Goal: Task Accomplishment & Management: Manage account settings

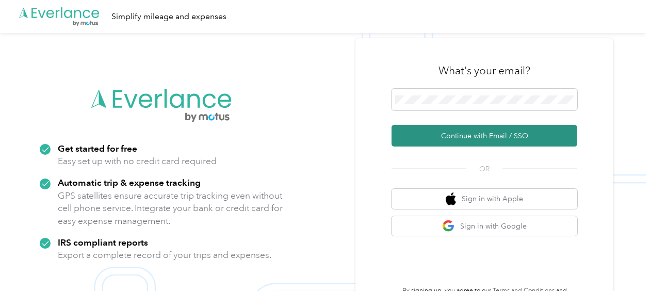
click at [464, 137] on button "Continue with Email / SSO" at bounding box center [485, 136] width 186 height 22
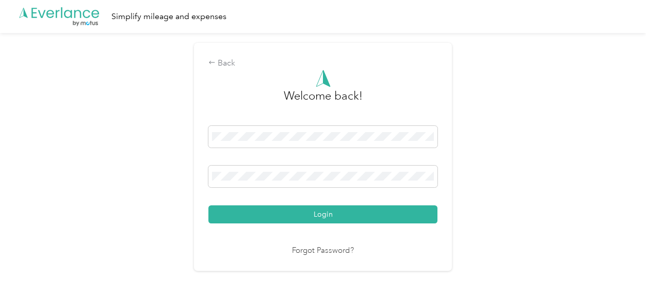
click at [320, 218] on button "Login" at bounding box center [323, 214] width 229 height 18
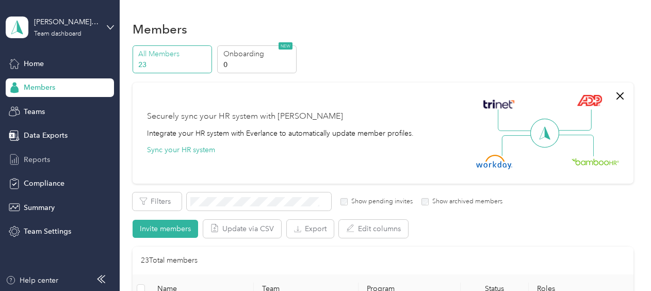
click at [40, 162] on span "Reports" at bounding box center [37, 159] width 26 height 11
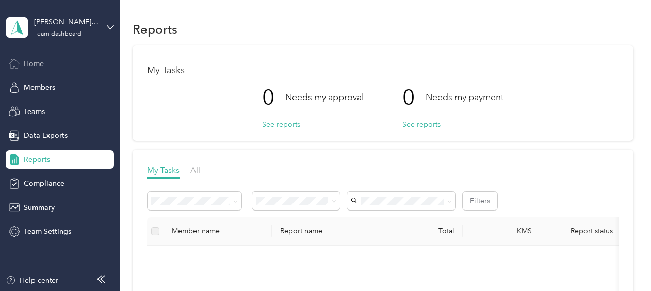
click at [41, 60] on span "Home" at bounding box center [34, 63] width 20 height 11
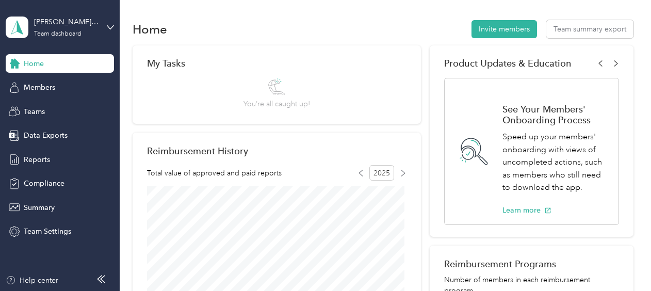
click at [37, 68] on span "Home" at bounding box center [34, 63] width 20 height 11
click at [43, 86] on span "Members" at bounding box center [39, 87] width 31 height 11
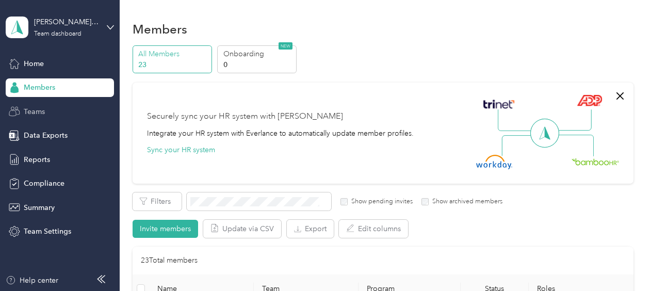
click at [46, 108] on div "Teams" at bounding box center [60, 111] width 108 height 19
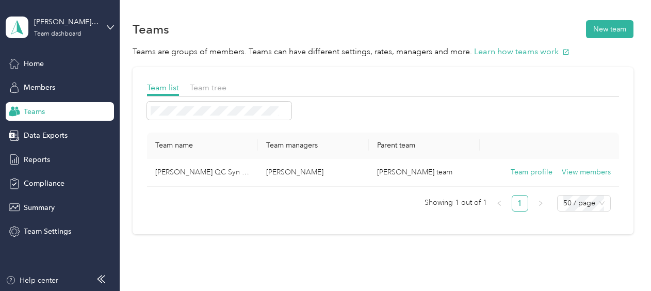
click at [22, 73] on div "Home Members Teams Data Exports Reports Compliance Summary Team Settings" at bounding box center [60, 147] width 108 height 187
click at [36, 92] on span "Members" at bounding box center [39, 87] width 31 height 11
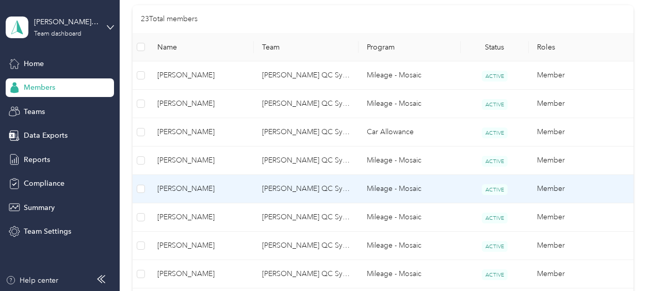
scroll to position [258, 0]
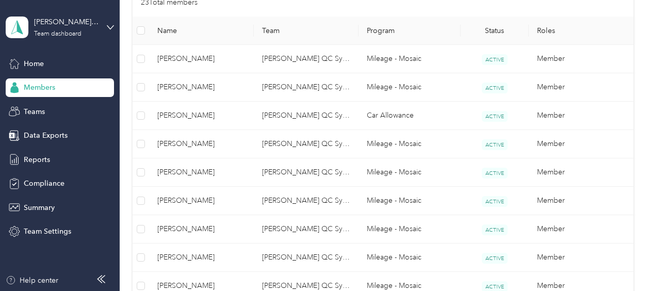
click at [195, 34] on span "Name" at bounding box center [201, 30] width 88 height 9
click at [174, 27] on span "Name" at bounding box center [201, 30] width 88 height 9
click at [208, 31] on span "Name" at bounding box center [201, 30] width 88 height 9
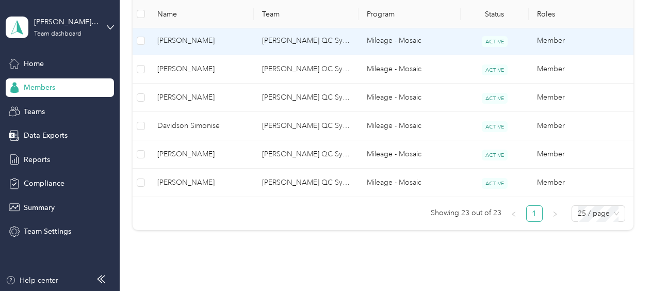
scroll to position [774, 0]
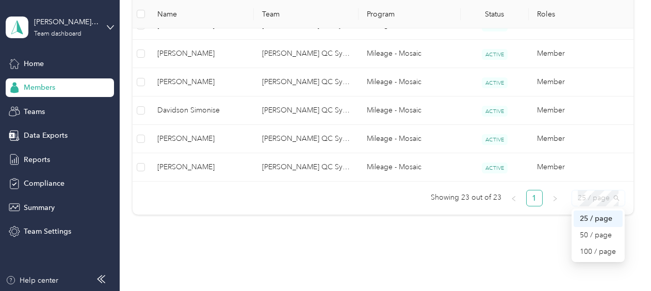
click at [594, 197] on span "25 / page" at bounding box center [598, 197] width 41 height 15
click at [592, 230] on div "50 / page" at bounding box center [598, 235] width 37 height 11
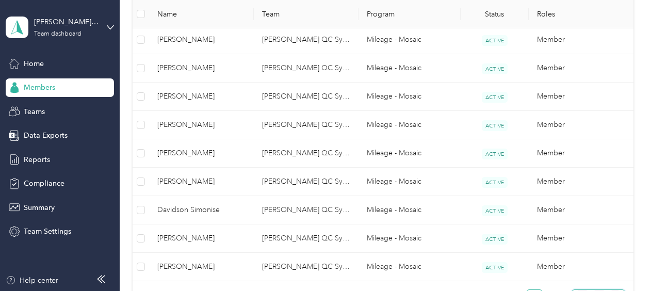
scroll to position [671, 0]
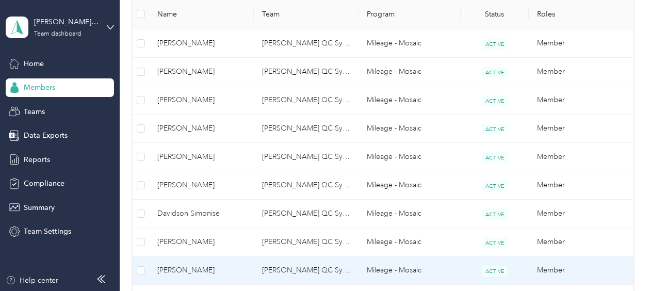
click at [192, 260] on td "[PERSON_NAME]" at bounding box center [201, 271] width 105 height 28
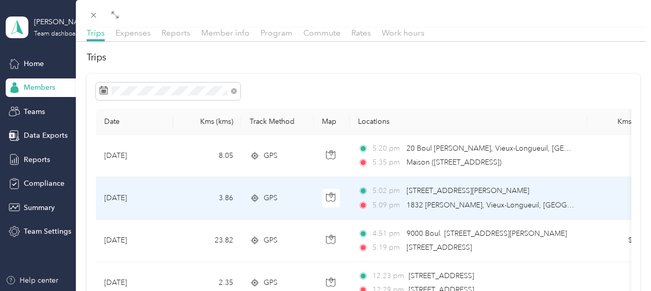
scroll to position [52, 0]
